Goal: Information Seeking & Learning: Check status

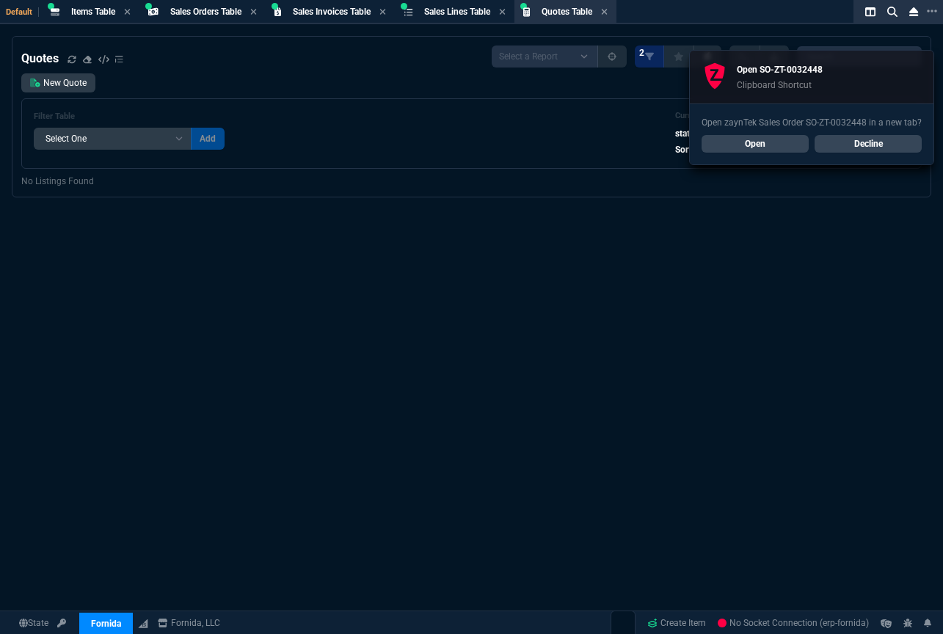
select select "4: SHAD"
select select
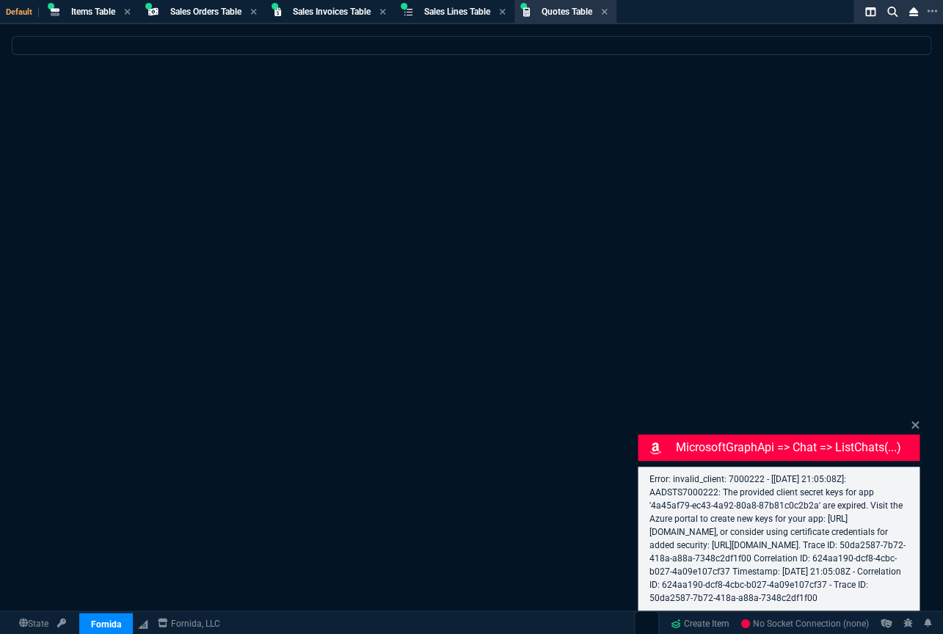
select select "4: SHAD"
select select
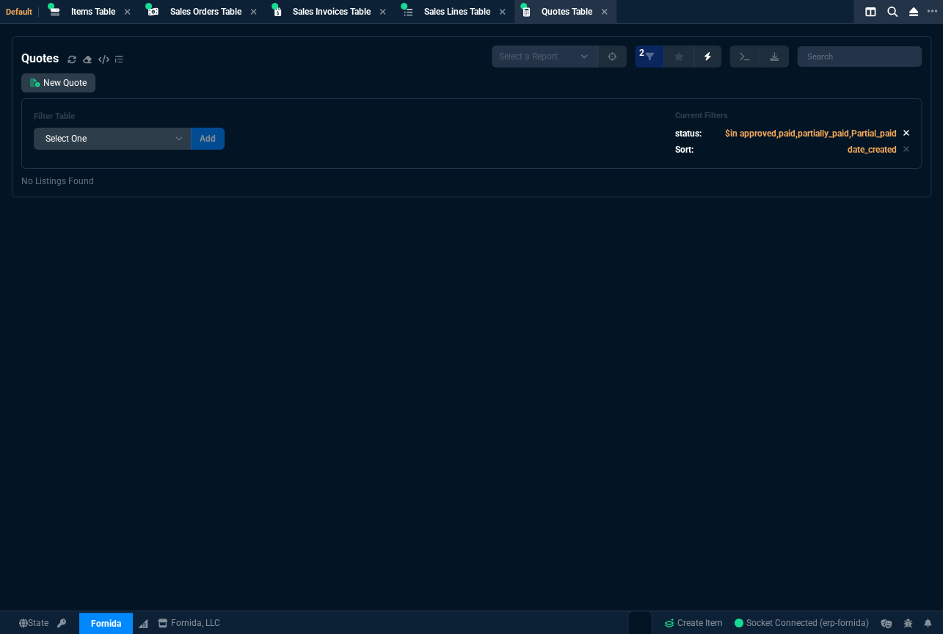
click at [903, 132] on icon at bounding box center [906, 132] width 7 height 9
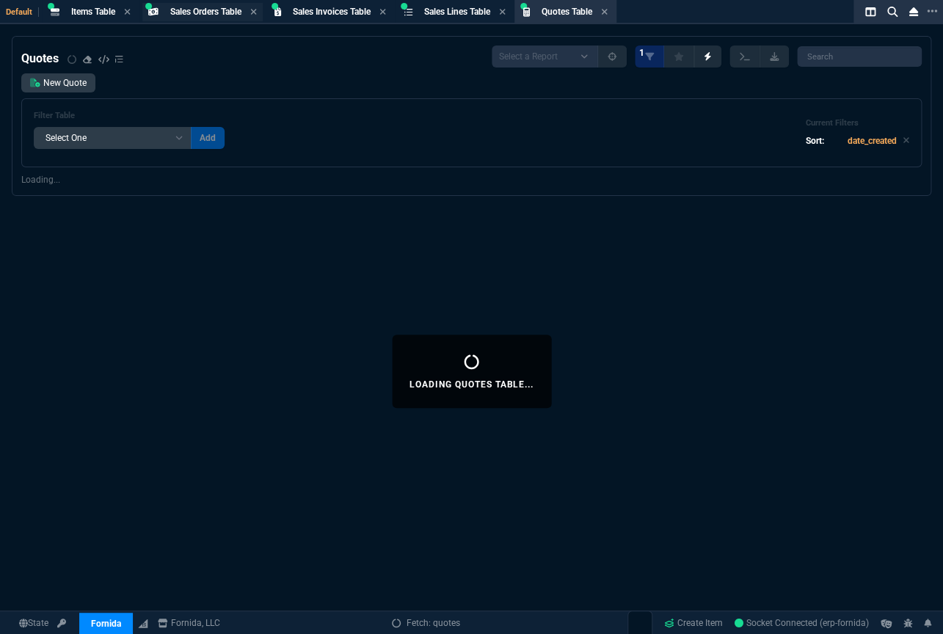
click at [220, 11] on span "Sales Orders Table" at bounding box center [205, 12] width 71 height 10
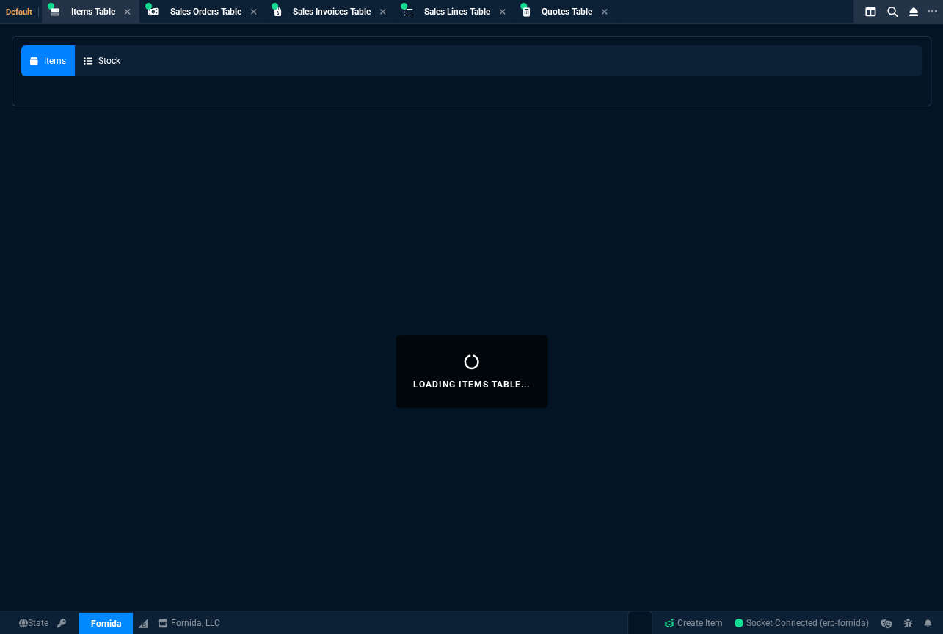
select select
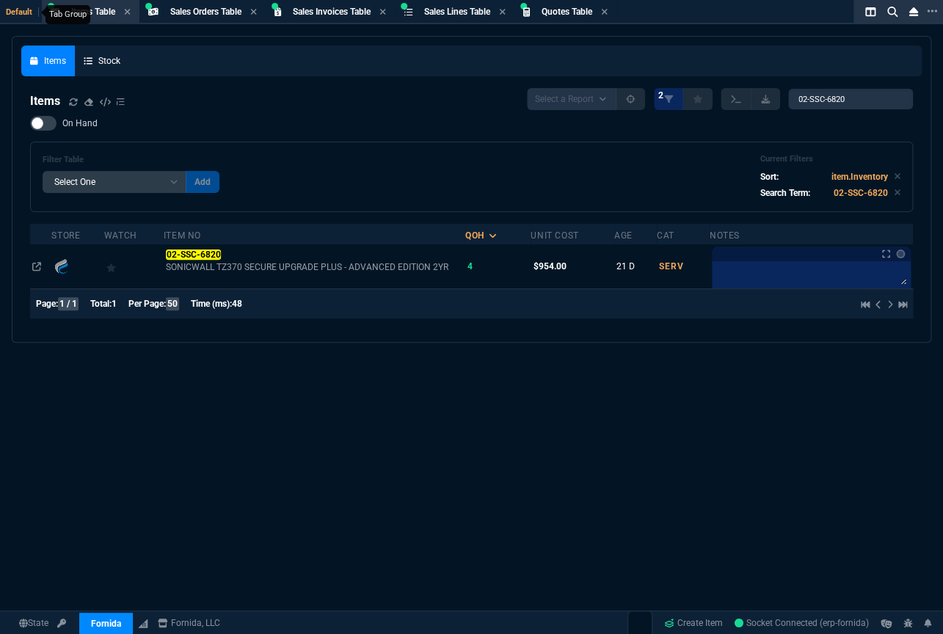
click at [19, 12] on span "Default" at bounding box center [22, 12] width 33 height 10
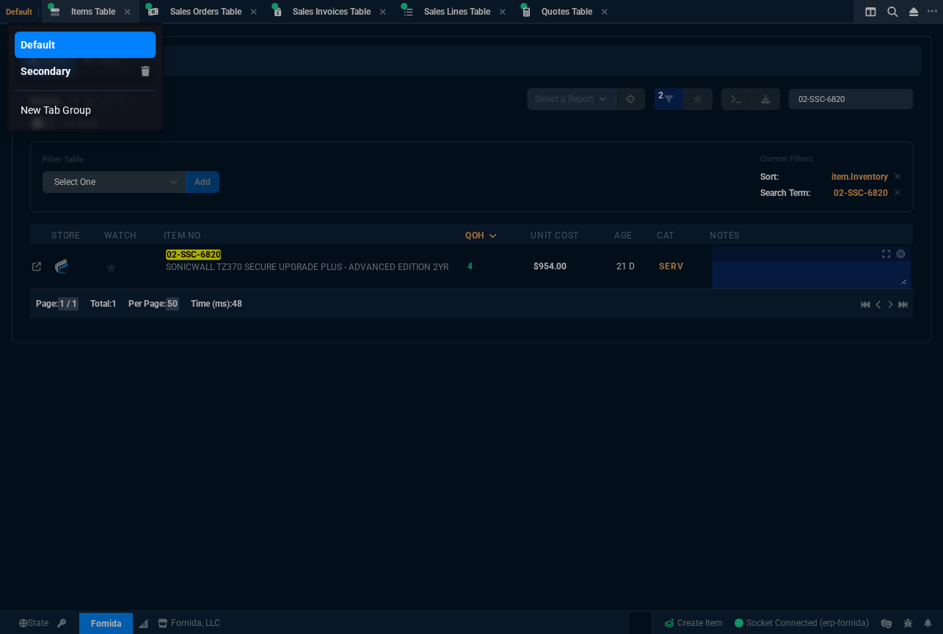
click at [39, 69] on div "Secondary" at bounding box center [46, 71] width 50 height 15
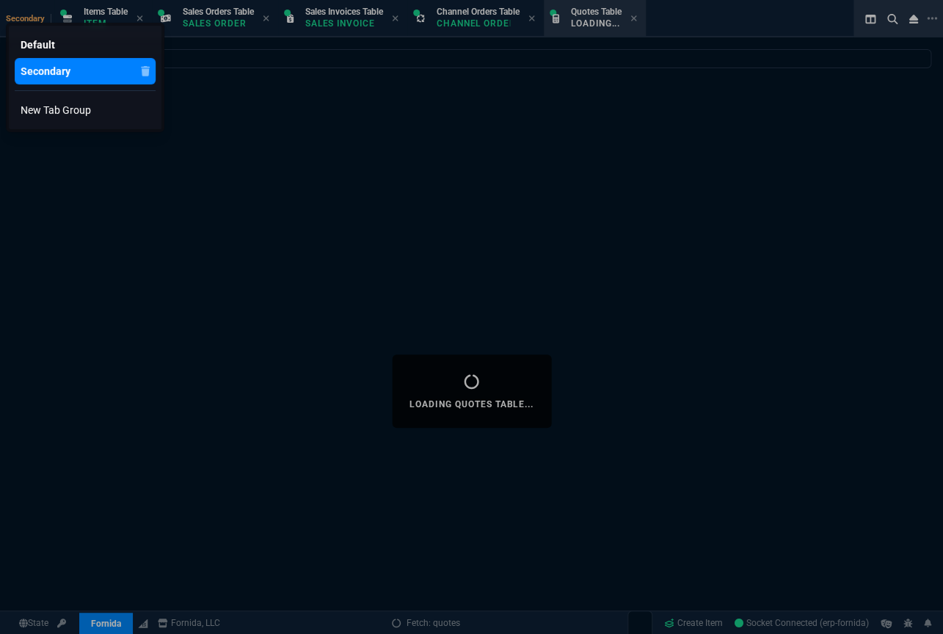
select select
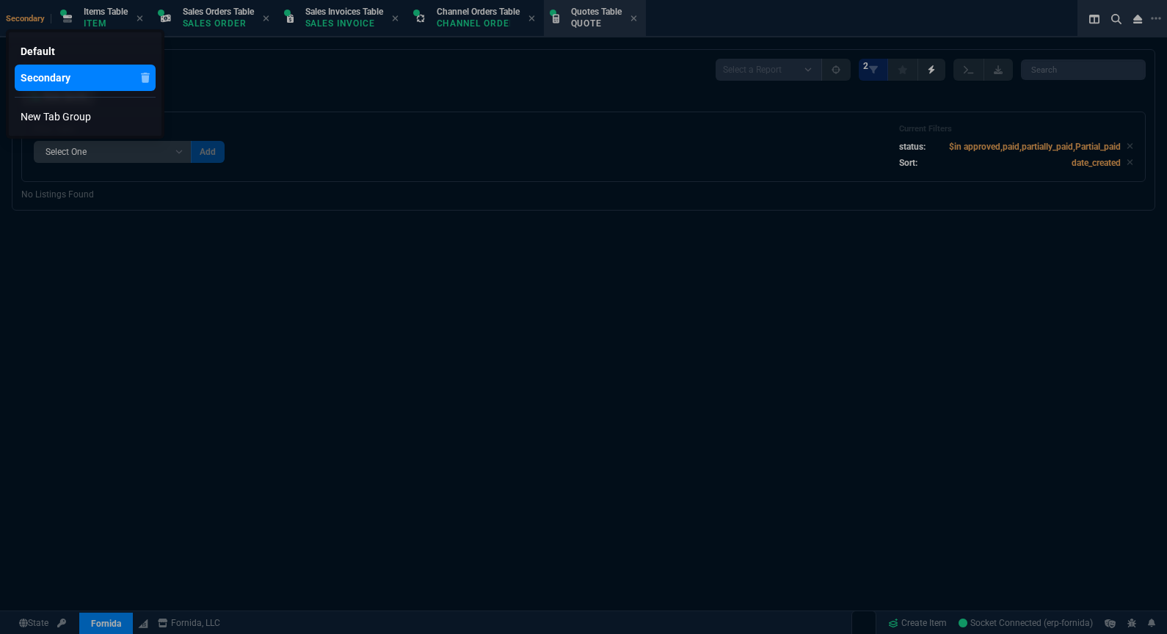
click at [627, 562] on div at bounding box center [583, 317] width 1167 height 634
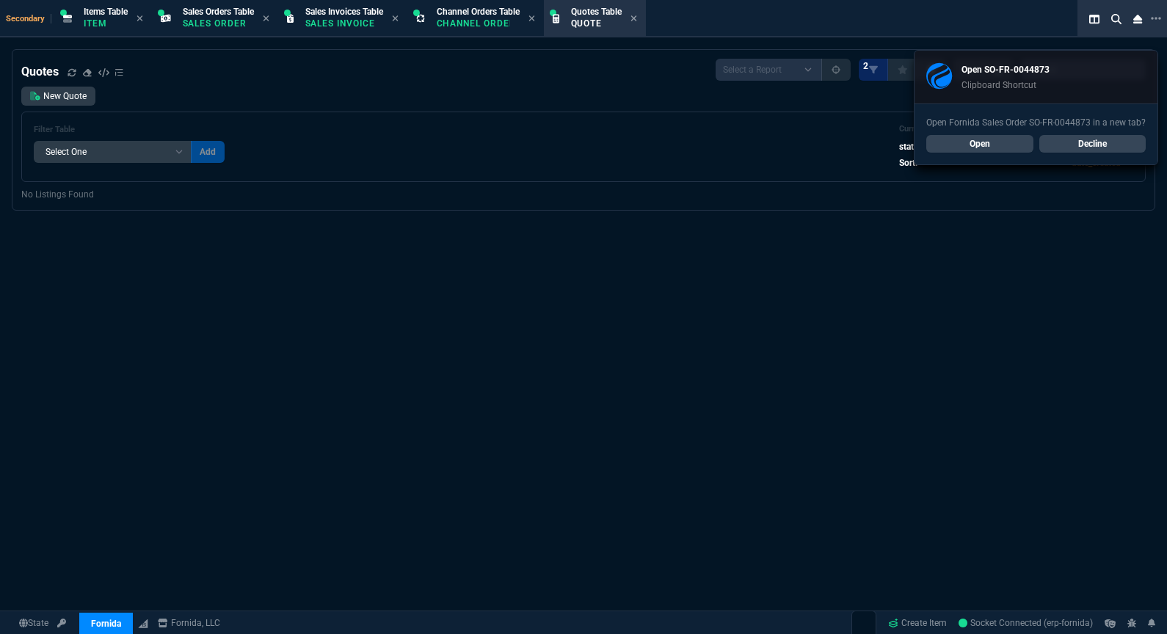
click at [943, 161] on div "Open Fornida Sales Order SO-FR-0044873 in a new tab? Open Decline" at bounding box center [1036, 134] width 243 height 61
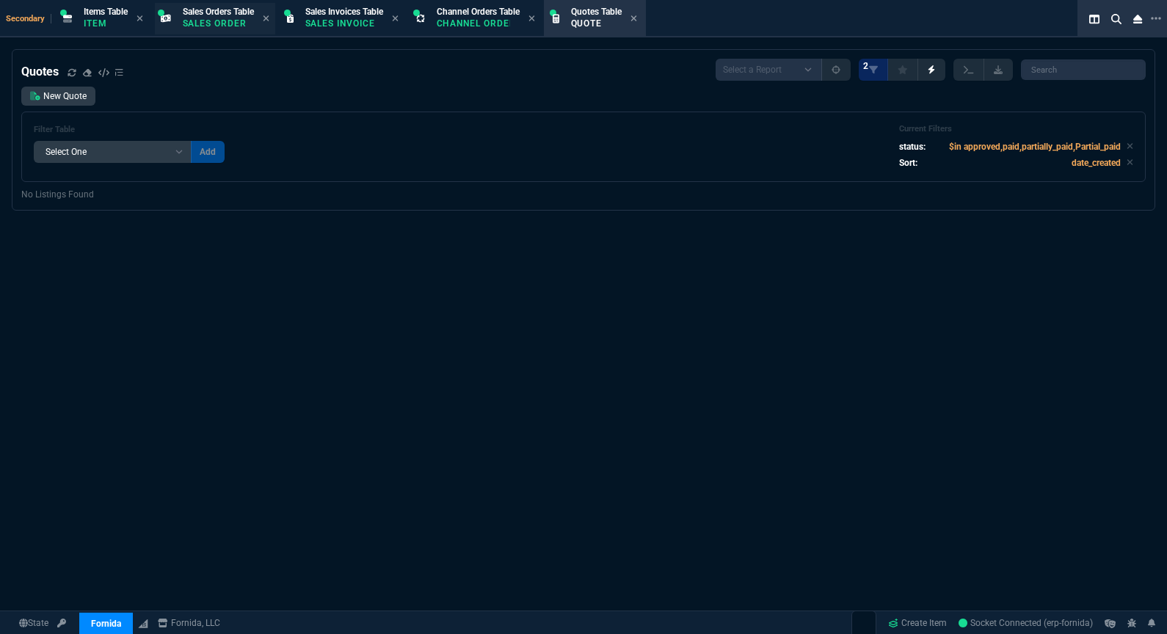
click at [206, 23] on p "Sales Order" at bounding box center [218, 24] width 71 height 12
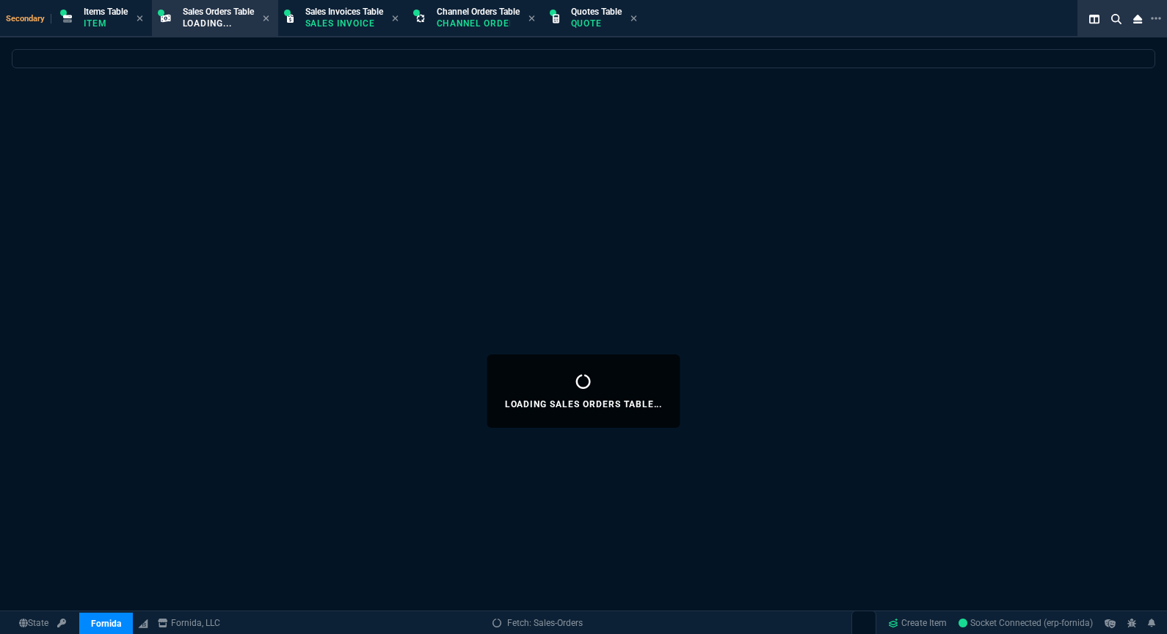
select select
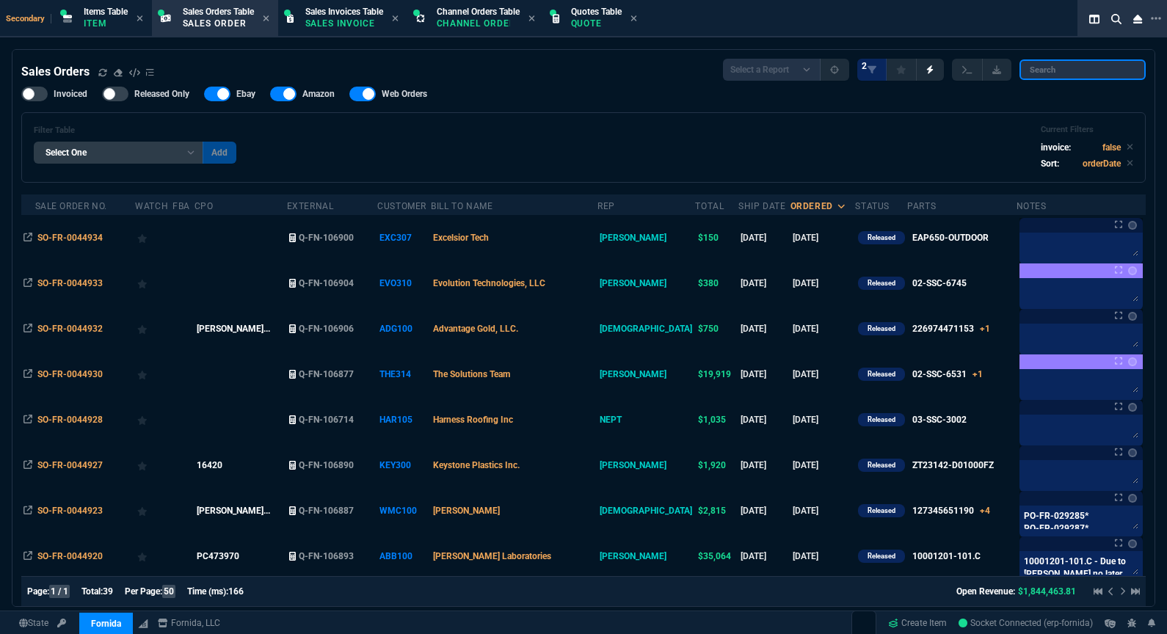
click at [943, 66] on input "search" at bounding box center [1083, 69] width 126 height 21
paste input "SO-FR-0044873*"
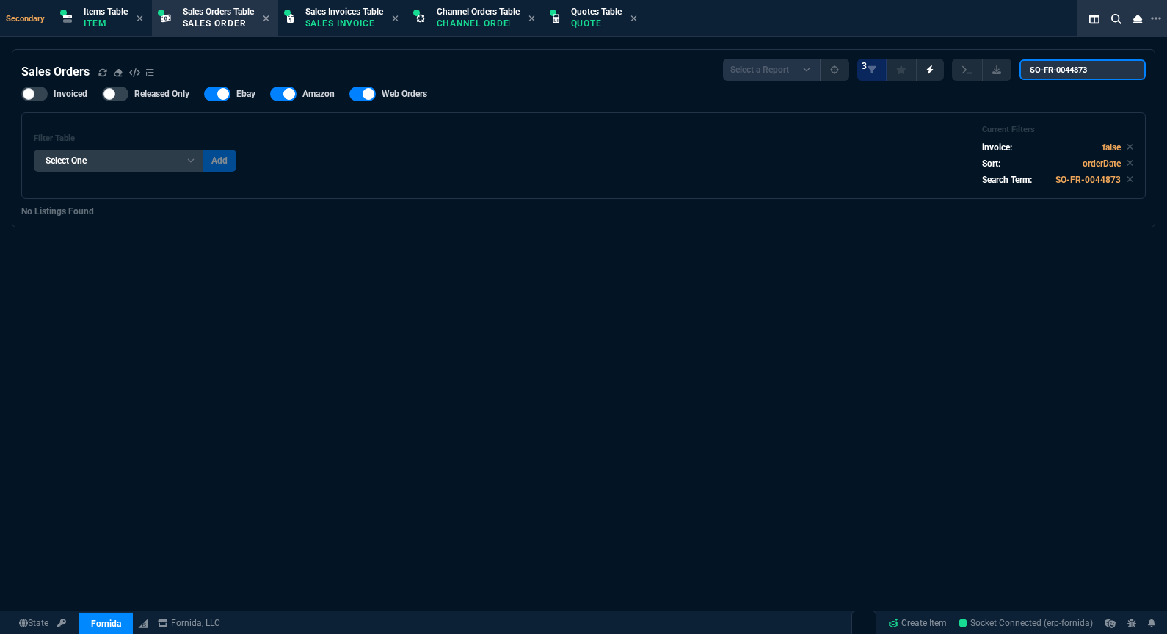
type input "SO-FR-0044873"
click at [37, 93] on div at bounding box center [34, 94] width 26 height 15
click at [21, 94] on input "Invoiced" at bounding box center [21, 94] width 1 height 1
checkbox input "true"
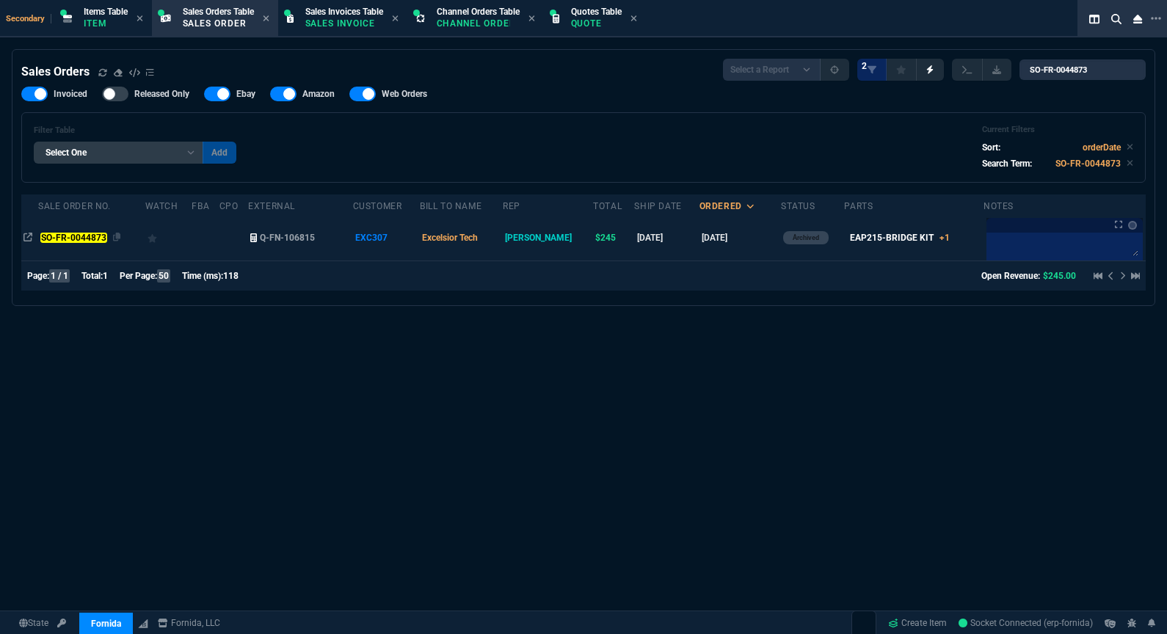
click at [87, 230] on td "SO-FR-0044873" at bounding box center [91, 238] width 106 height 46
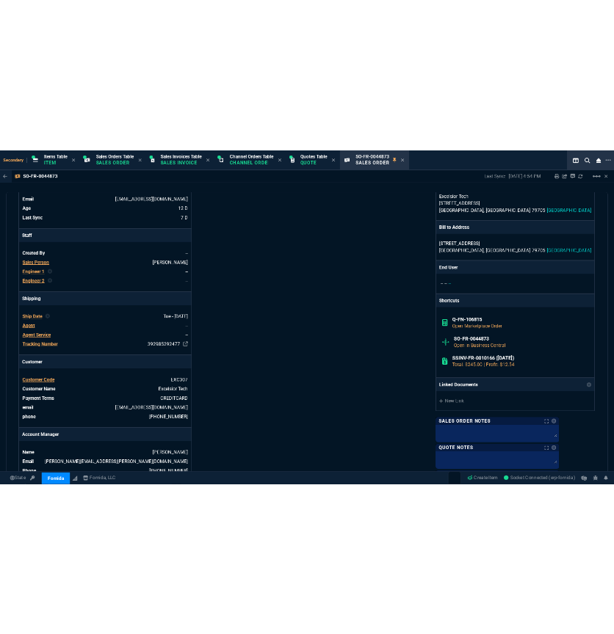
scroll to position [534, 0]
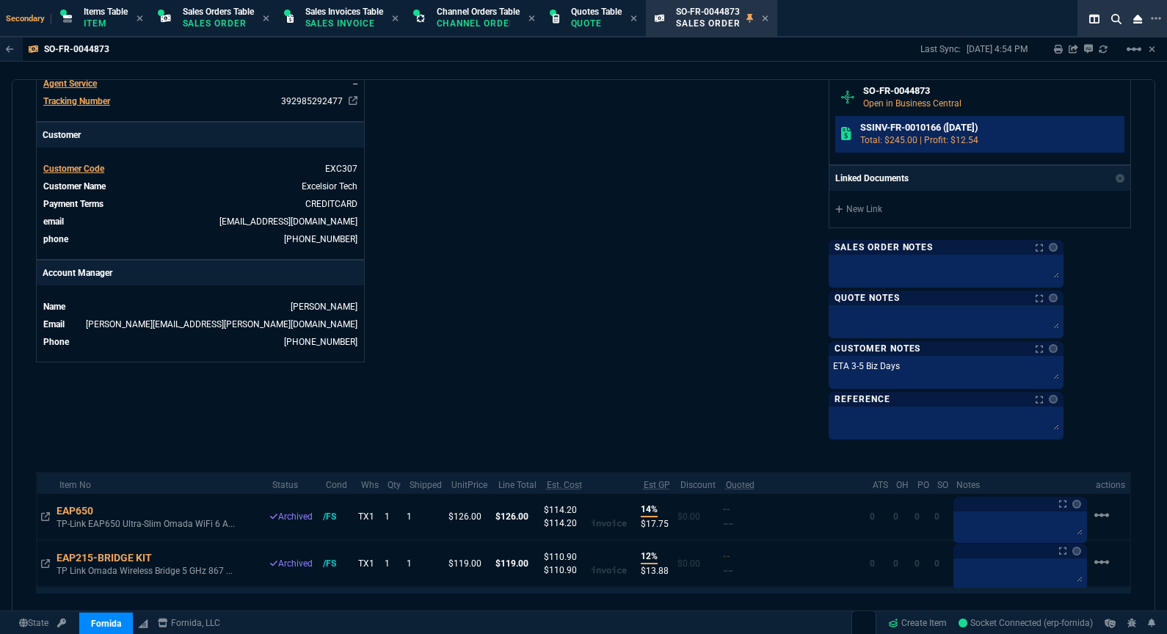
click at [930, 129] on h6 "SSINV-FR-0010166 ([DATE])" at bounding box center [989, 128] width 259 height 12
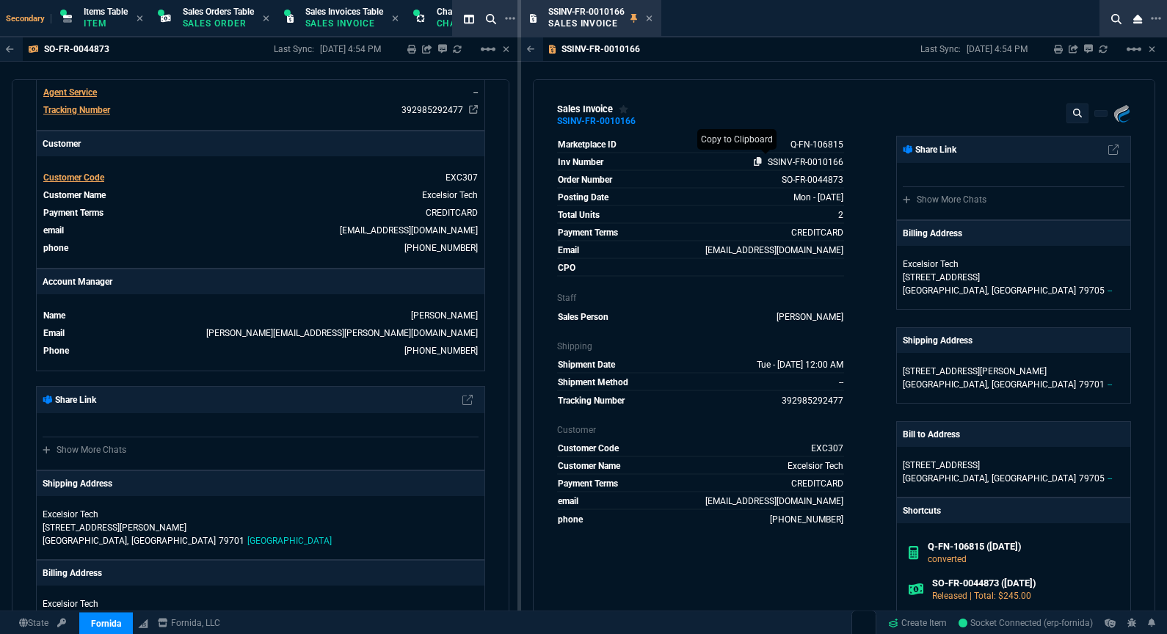
click at [754, 161] on icon at bounding box center [758, 161] width 8 height 9
click at [647, 15] on icon at bounding box center [649, 18] width 7 height 9
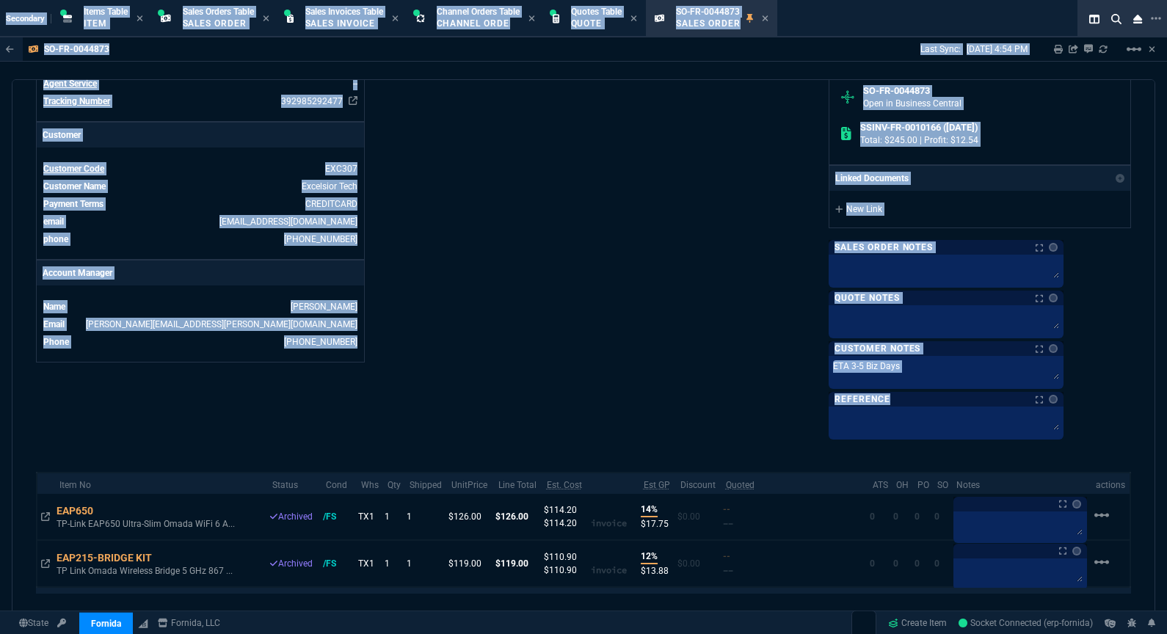
click at [735, 171] on div "Fornida, LLC [STREET_ADDRESS] Share Link Show More Chats Shipping Address Excel…" at bounding box center [858, 19] width 548 height 835
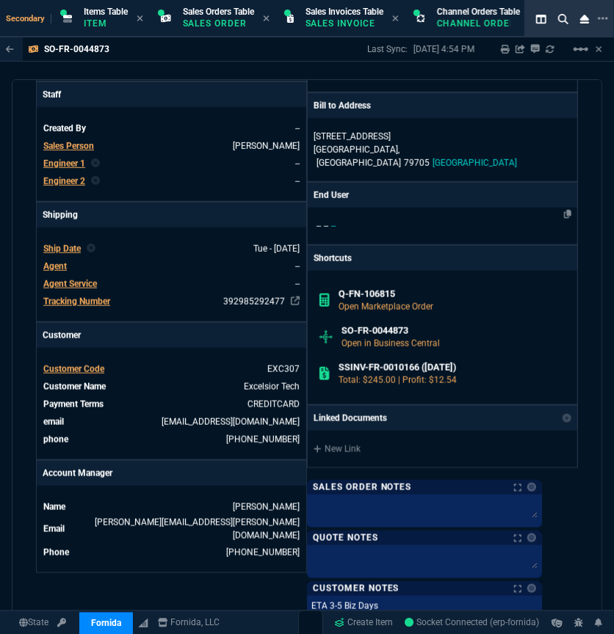
scroll to position [133, 0]
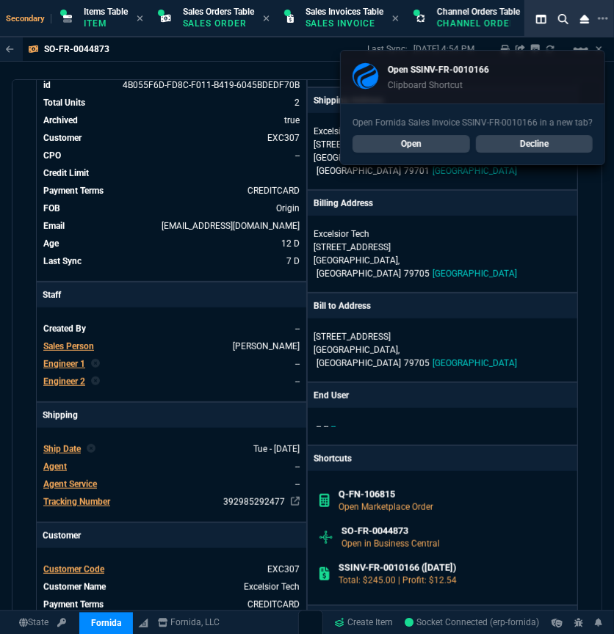
click at [525, 139] on link "Decline" at bounding box center [534, 144] width 117 height 18
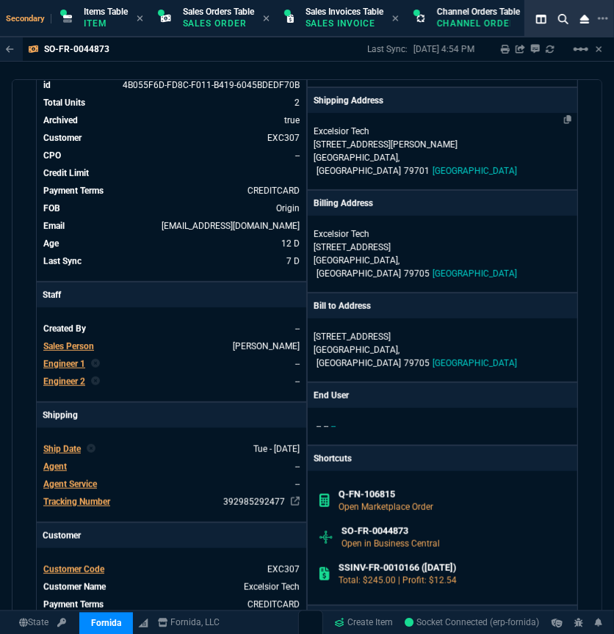
click at [370, 144] on p "[STREET_ADDRESS][PERSON_NAME]" at bounding box center [442, 144] width 258 height 13
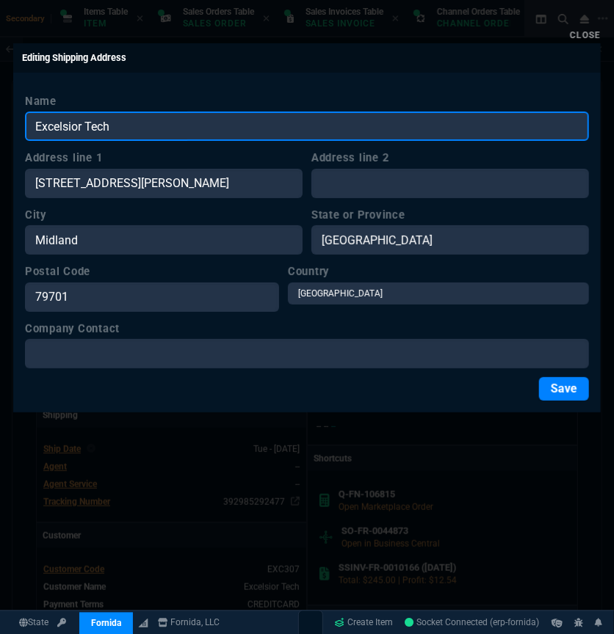
click at [121, 134] on input "Excelsior Tech" at bounding box center [307, 126] width 564 height 29
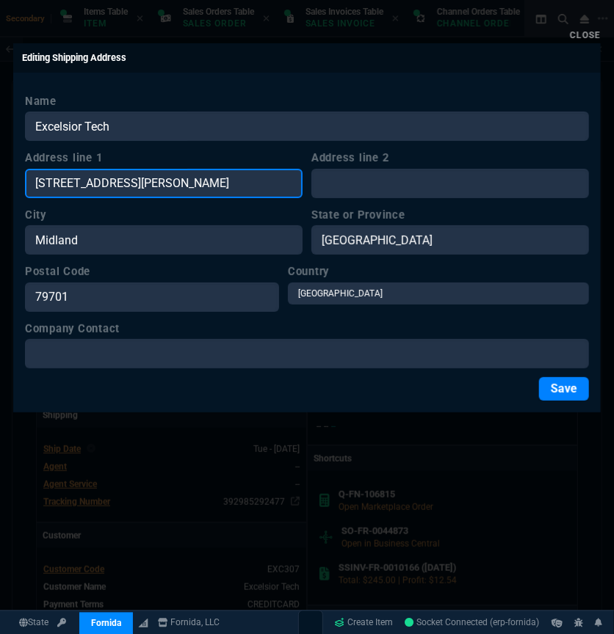
click at [84, 184] on input "[STREET_ADDRESS][PERSON_NAME]" at bounding box center [163, 183] width 277 height 29
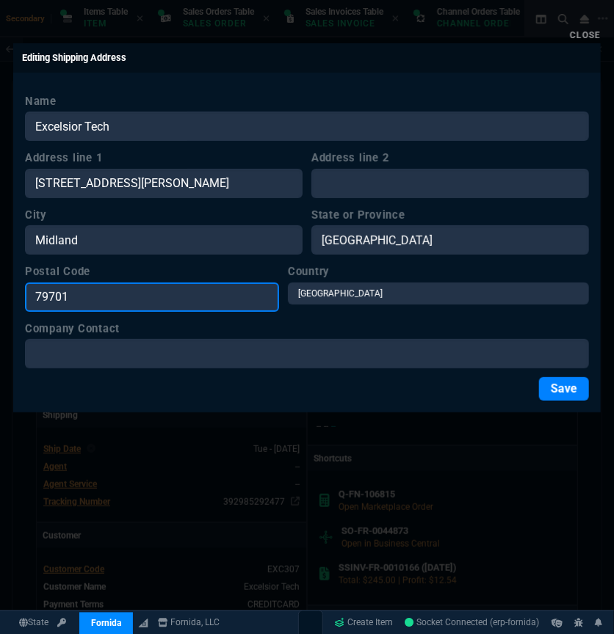
click at [106, 283] on input "79701" at bounding box center [152, 297] width 254 height 29
click at [98, 295] on input "79701" at bounding box center [152, 297] width 254 height 29
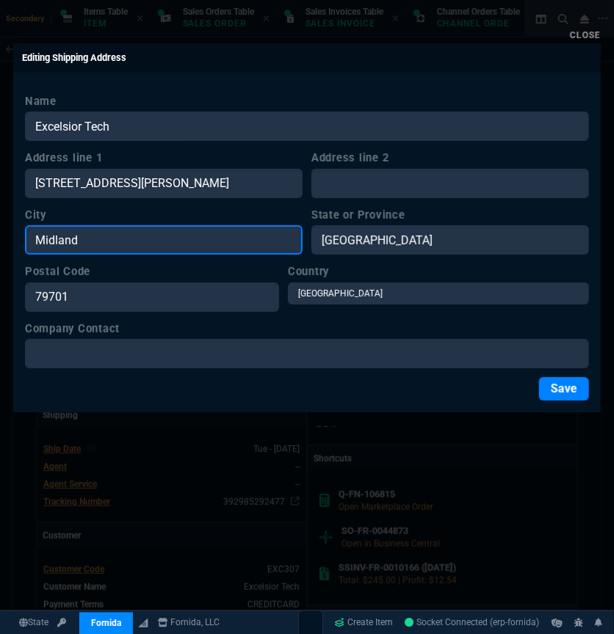
click at [205, 242] on input "Midland" at bounding box center [163, 239] width 277 height 29
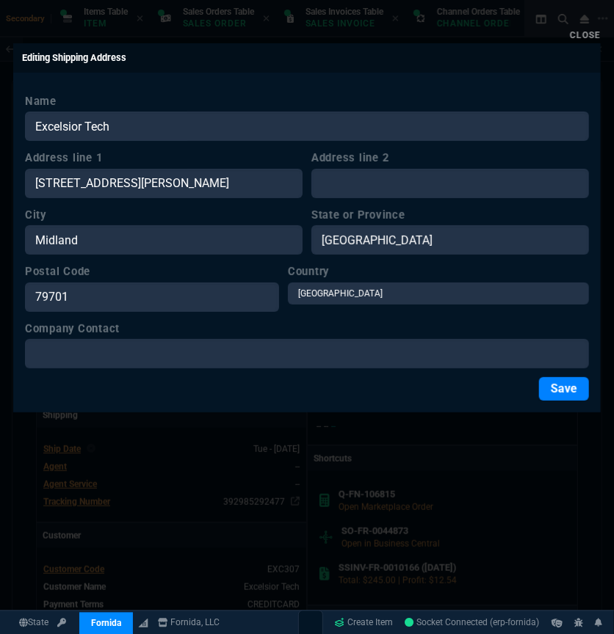
click at [518, 465] on div at bounding box center [307, 317] width 614 height 634
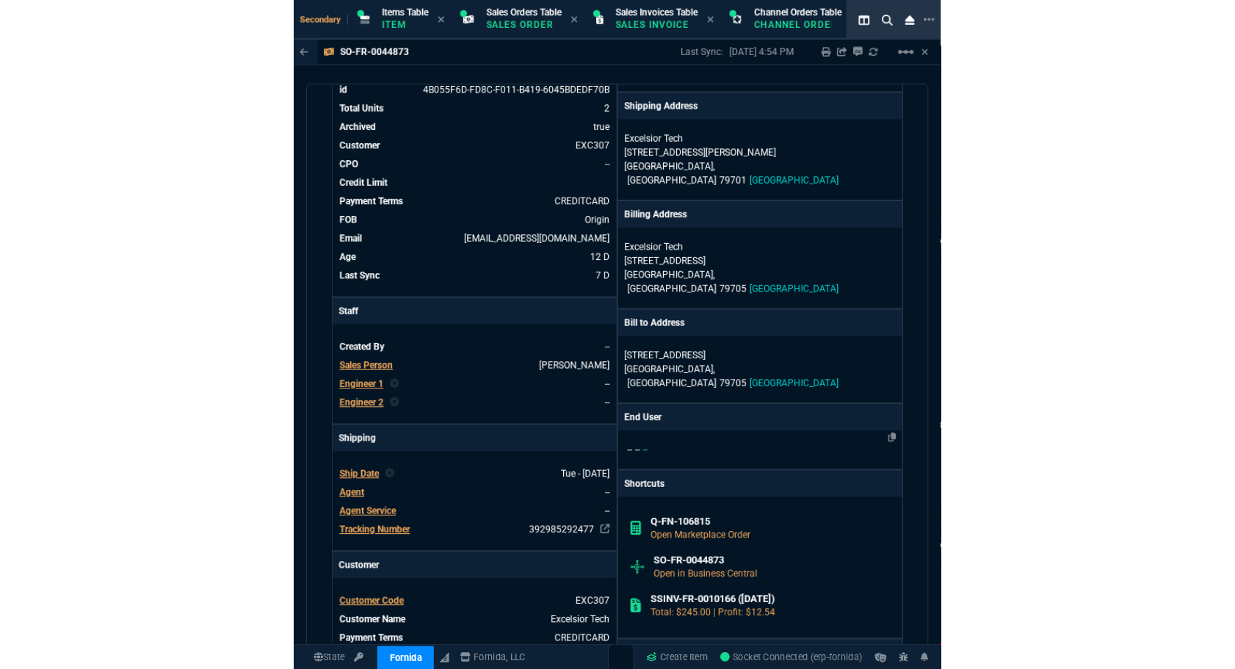
scroll to position [467, 0]
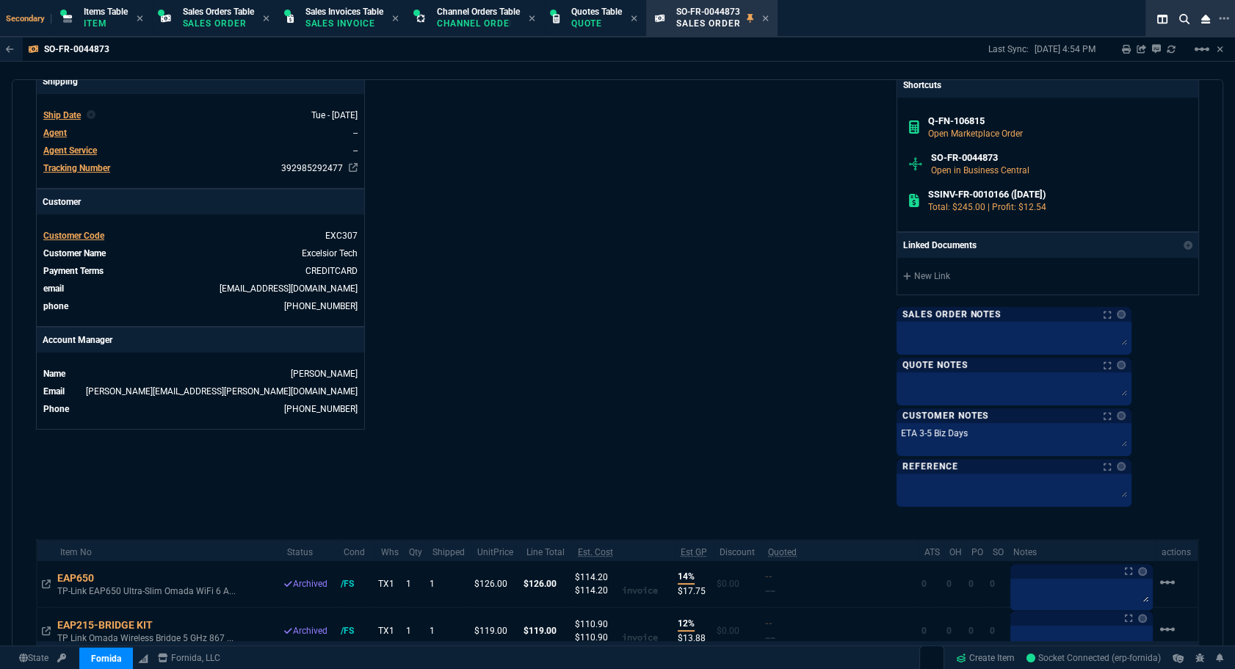
drag, startPoint x: 776, startPoint y: 18, endPoint x: 800, endPoint y: 18, distance: 24.2
click at [769, 18] on icon at bounding box center [765, 18] width 7 height 9
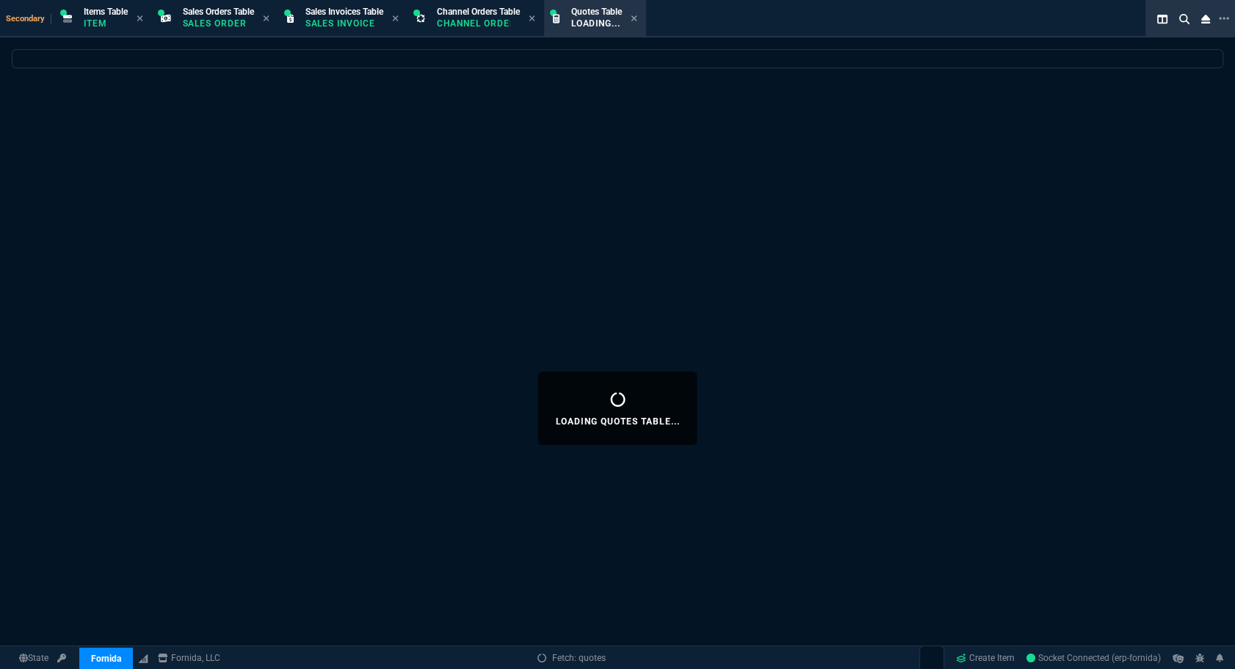
select select
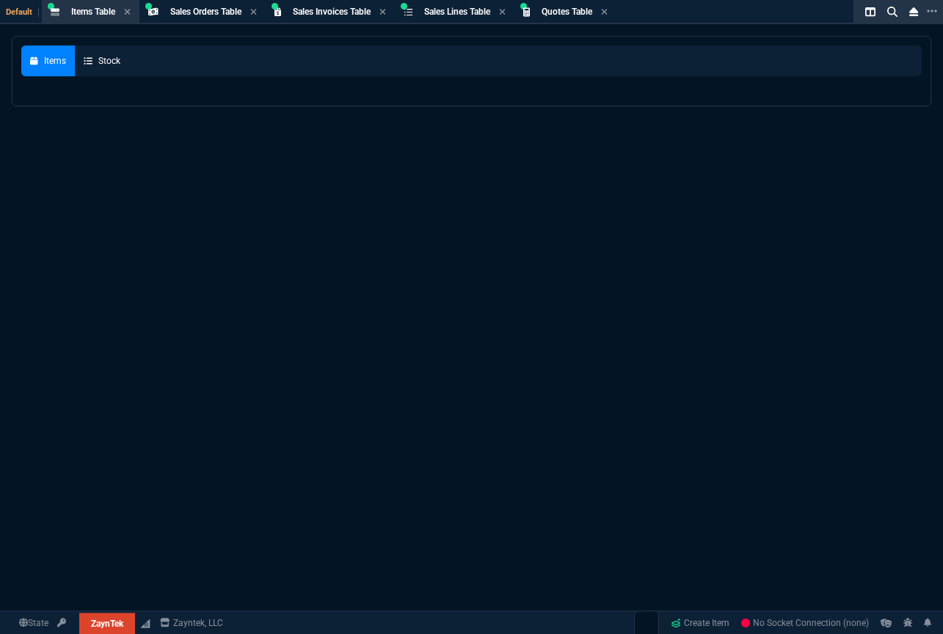
select select "4: SHAD"
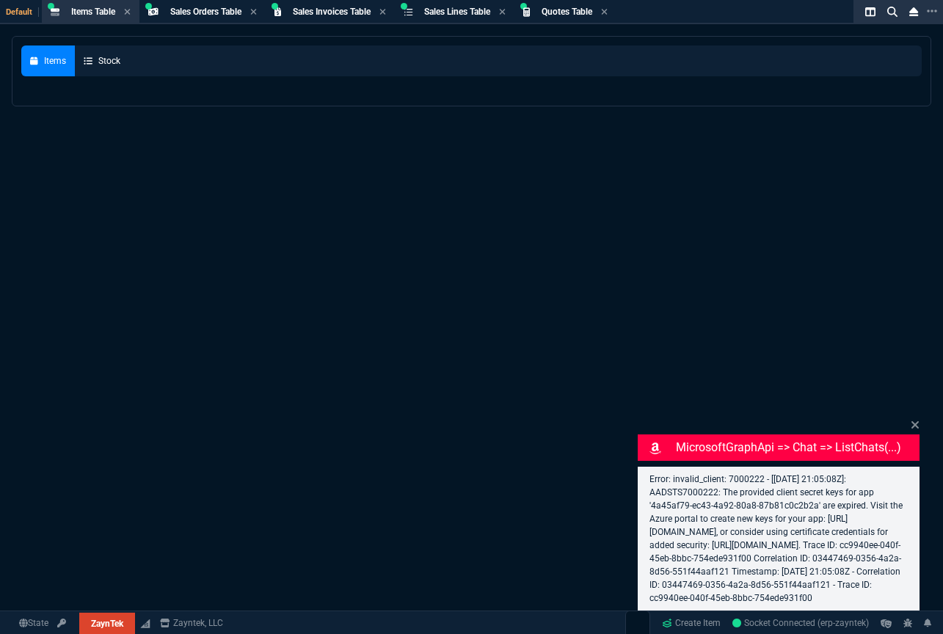
select select
